Goal: Use online tool/utility: Utilize a website feature to perform a specific function

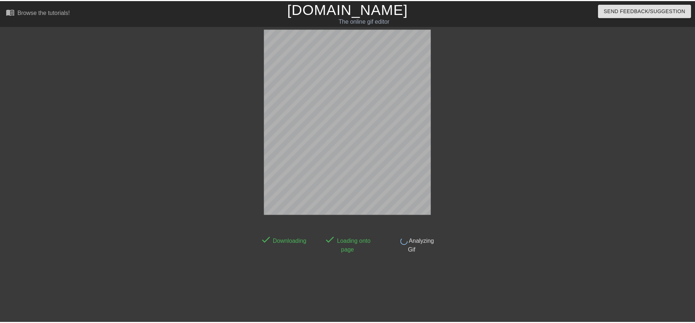
scroll to position [7, 0]
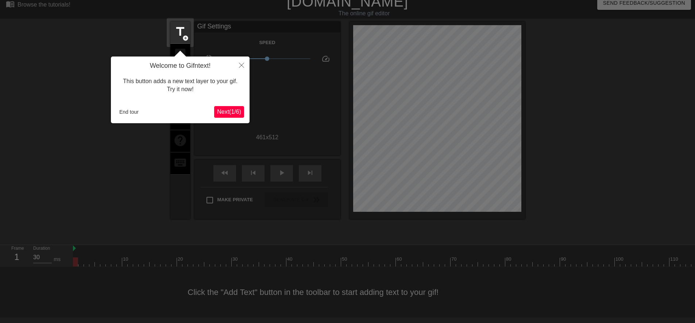
click at [236, 107] on button "Next ( 1 / 6 )" at bounding box center [229, 112] width 30 height 12
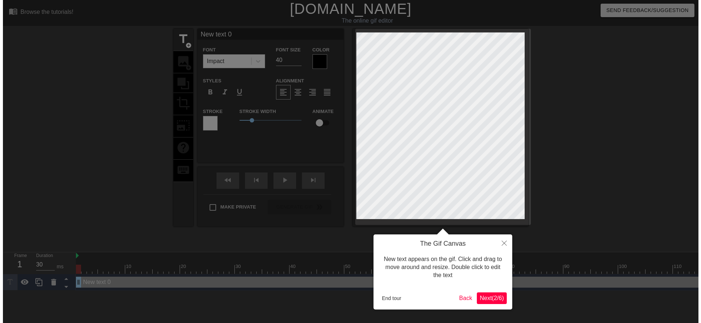
scroll to position [0, 0]
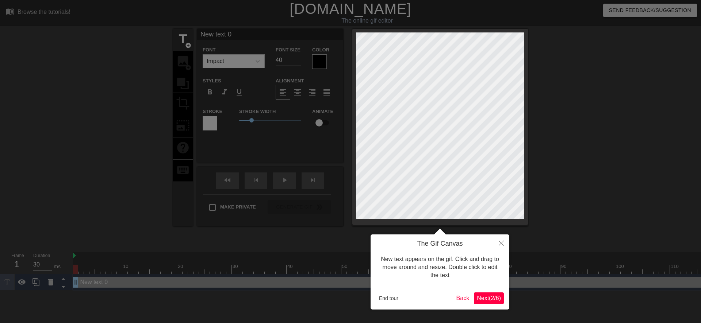
click at [481, 300] on span "Next ( 2 / 6 )" at bounding box center [489, 298] width 24 height 6
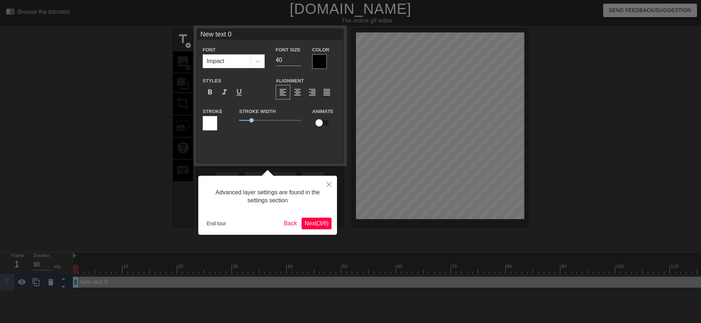
click at [313, 225] on span "Next ( 3 / 6 )" at bounding box center [316, 223] width 24 height 6
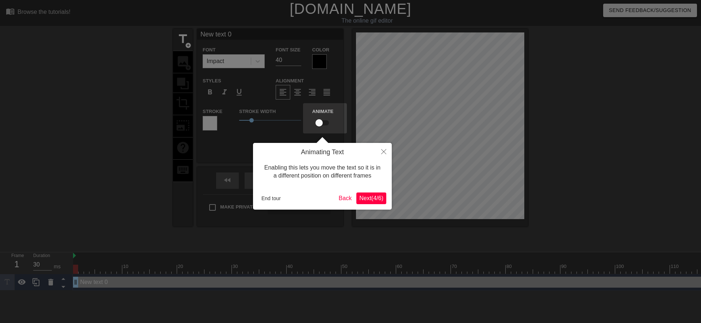
click at [369, 198] on span "Next ( 4 / 6 )" at bounding box center [371, 198] width 24 height 6
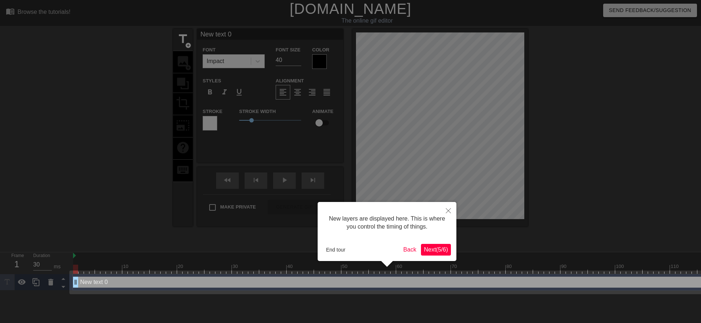
click at [423, 254] on button "Next ( 5 / 6 )" at bounding box center [436, 250] width 30 height 12
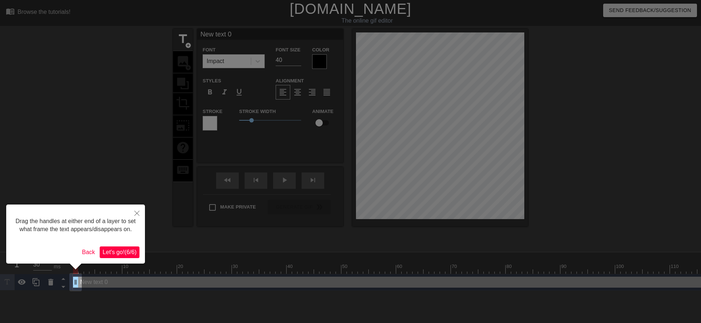
click at [131, 253] on span "Let's go! ( 6 / 6 )" at bounding box center [120, 252] width 34 height 6
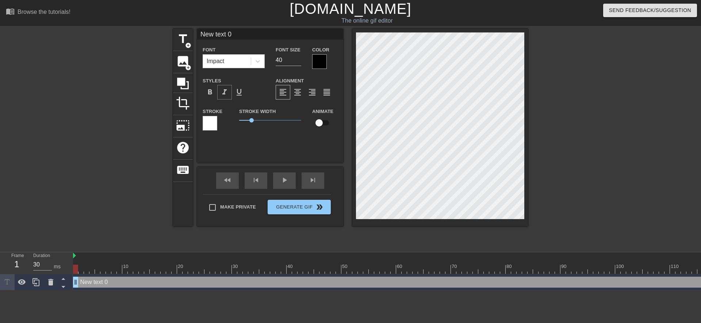
click at [228, 90] on span "format_italic" at bounding box center [224, 92] width 9 height 9
click at [260, 64] on icon at bounding box center [257, 61] width 7 height 7
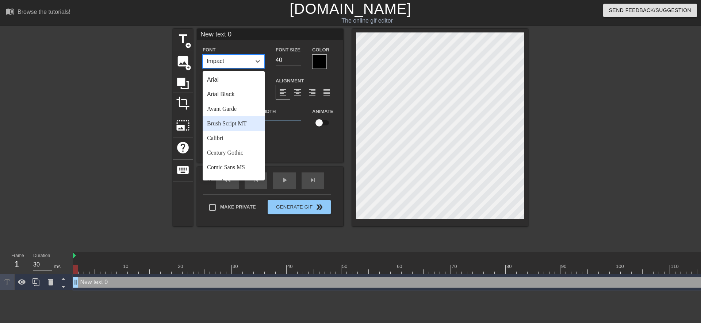
click at [229, 122] on div "Brush Script MT" at bounding box center [234, 123] width 62 height 15
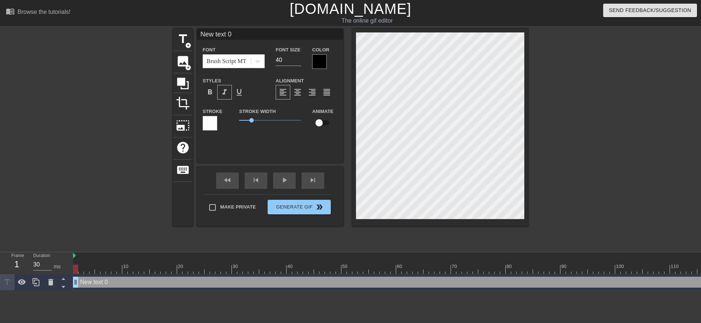
click at [279, 63] on input "40" at bounding box center [289, 60] width 26 height 12
type input "30"
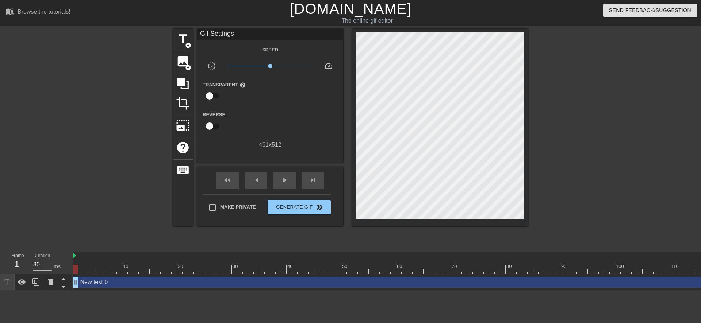
scroll to position [1, 1]
type textarea "0"
type textarea "@stickerbase_ru"
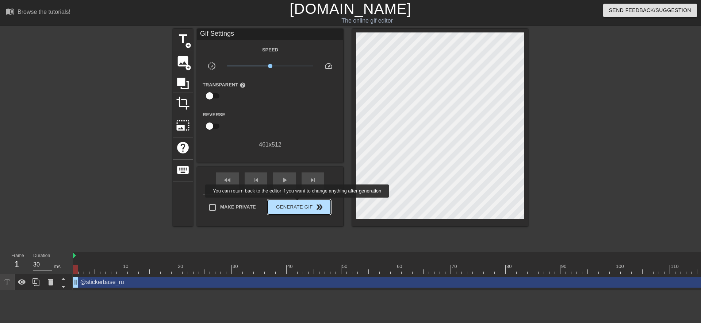
click at [298, 203] on span "Generate Gif double_arrow" at bounding box center [298, 207] width 57 height 9
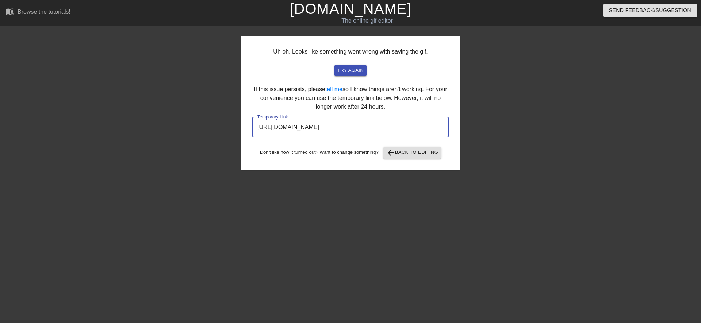
click at [341, 124] on input "[URL][DOMAIN_NAME]" at bounding box center [350, 127] width 196 height 20
click at [342, 124] on input "[URL][DOMAIN_NAME]" at bounding box center [350, 127] width 196 height 20
